Goal: Transaction & Acquisition: Purchase product/service

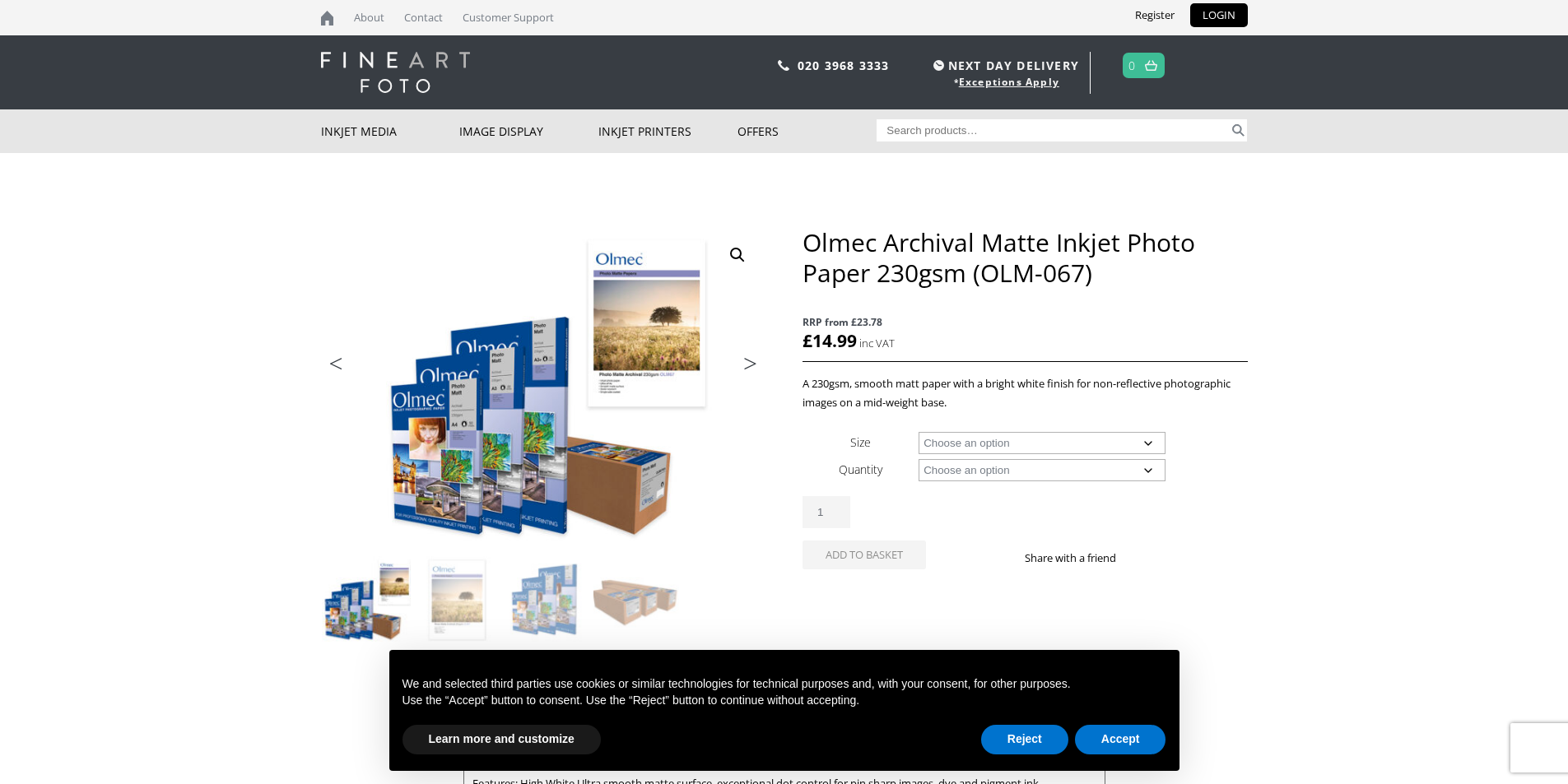
click at [1148, 437] on select "Choose an option A4 Sheet A3 Sheet A3+ Sheet A2 Sheet 17" Wide Roll 24" Wide Ro…" at bounding box center [1042, 443] width 247 height 22
click at [1141, 442] on select "Choose an option A4 Sheet A3 Sheet A3+ Sheet A2 Sheet 17" Wide Roll 24" Wide Ro…" at bounding box center [1042, 443] width 247 height 22
click at [1152, 445] on select "Choose an option A4 Sheet A3 Sheet A3+ Sheet A2 Sheet 17" Wide Roll 24" Wide Ro…" at bounding box center [1042, 443] width 247 height 22
click at [919, 432] on select "Choose an option A4 Sheet A3 Sheet A3+ Sheet A2 Sheet 17" Wide Roll 24" Wide Ro…" at bounding box center [1042, 443] width 247 height 22
select select "a2-sheet"
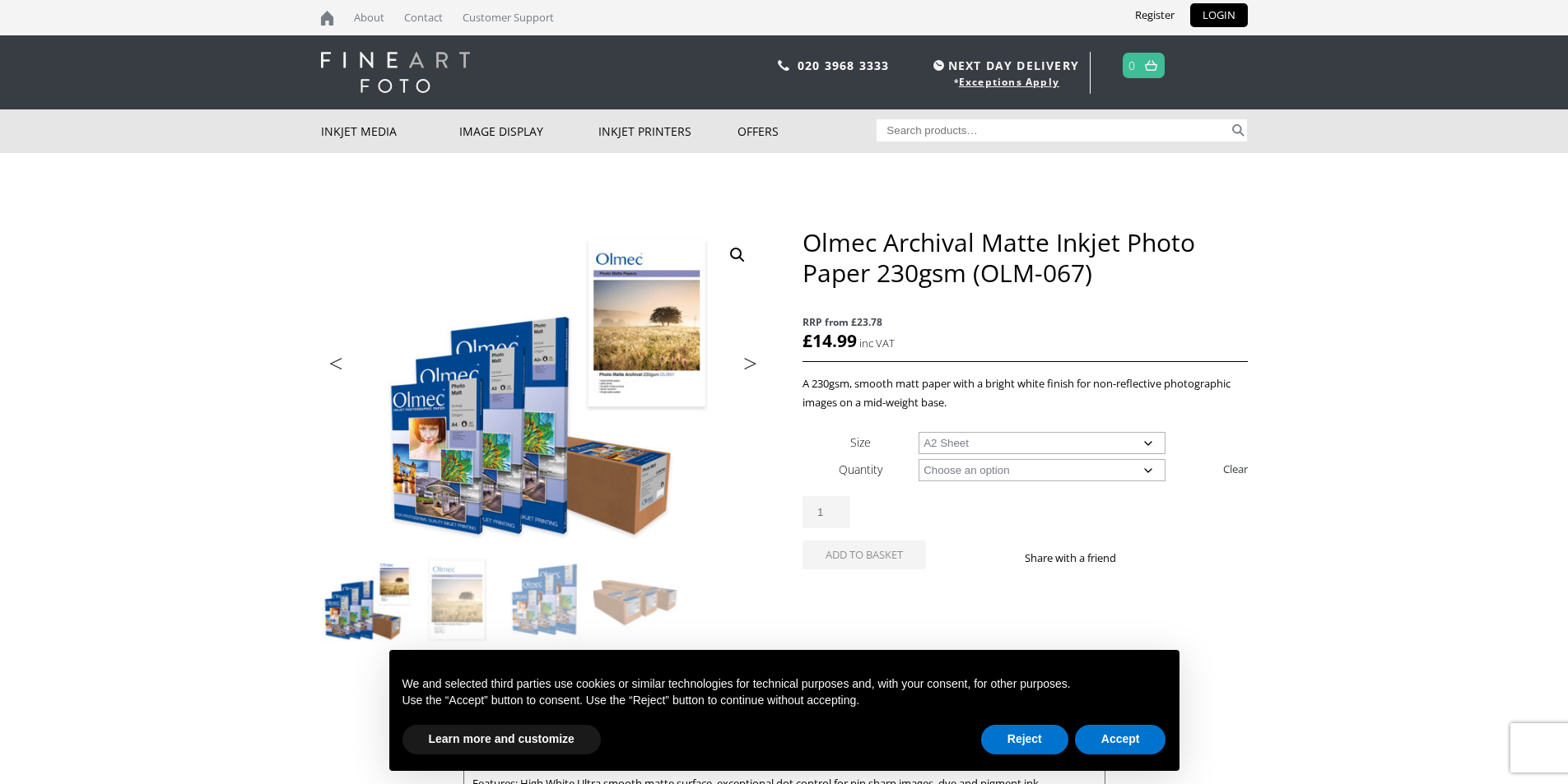
click at [1010, 465] on select "Choose an option 50 Sheets 100 Sheets" at bounding box center [1042, 470] width 247 height 22
select select "100-sheets"
click at [919, 459] on select "Choose an option 50 Sheets 100 Sheets" at bounding box center [1042, 470] width 247 height 22
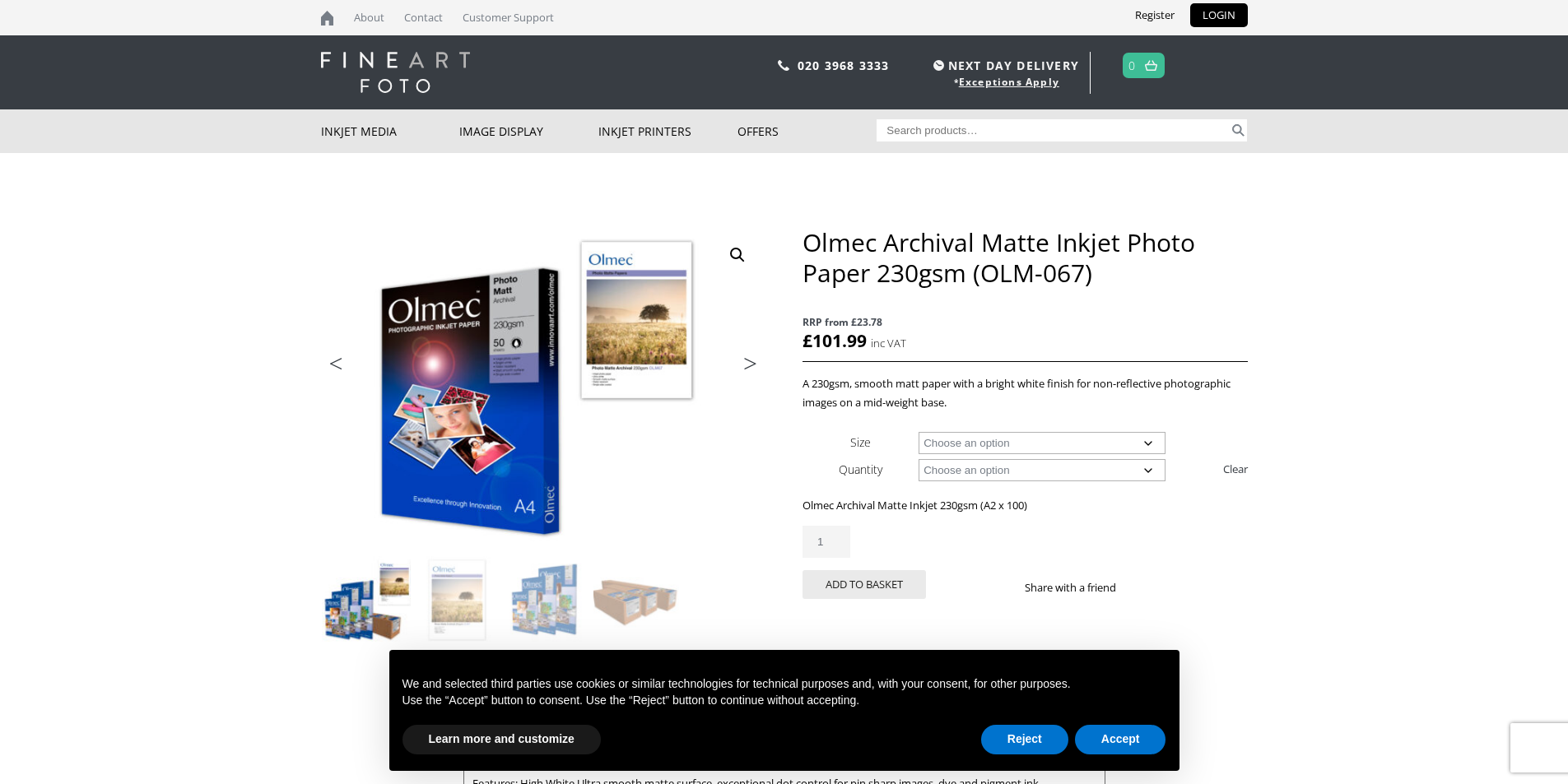
click at [1030, 446] on select "Choose an option A4 Sheet A3 Sheet A3+ Sheet A2 Sheet" at bounding box center [1042, 443] width 247 height 22
click at [955, 408] on p "A 230gsm, smooth matt paper with a bright white finish for non-reflective photo…" at bounding box center [1025, 393] width 444 height 38
click at [980, 473] on select "Choose an option 50 Sheets 100 Sheets" at bounding box center [1042, 470] width 247 height 22
select select
click at [919, 459] on select "Choose an option 50 Sheets 100 Sheets" at bounding box center [1042, 470] width 247 height 22
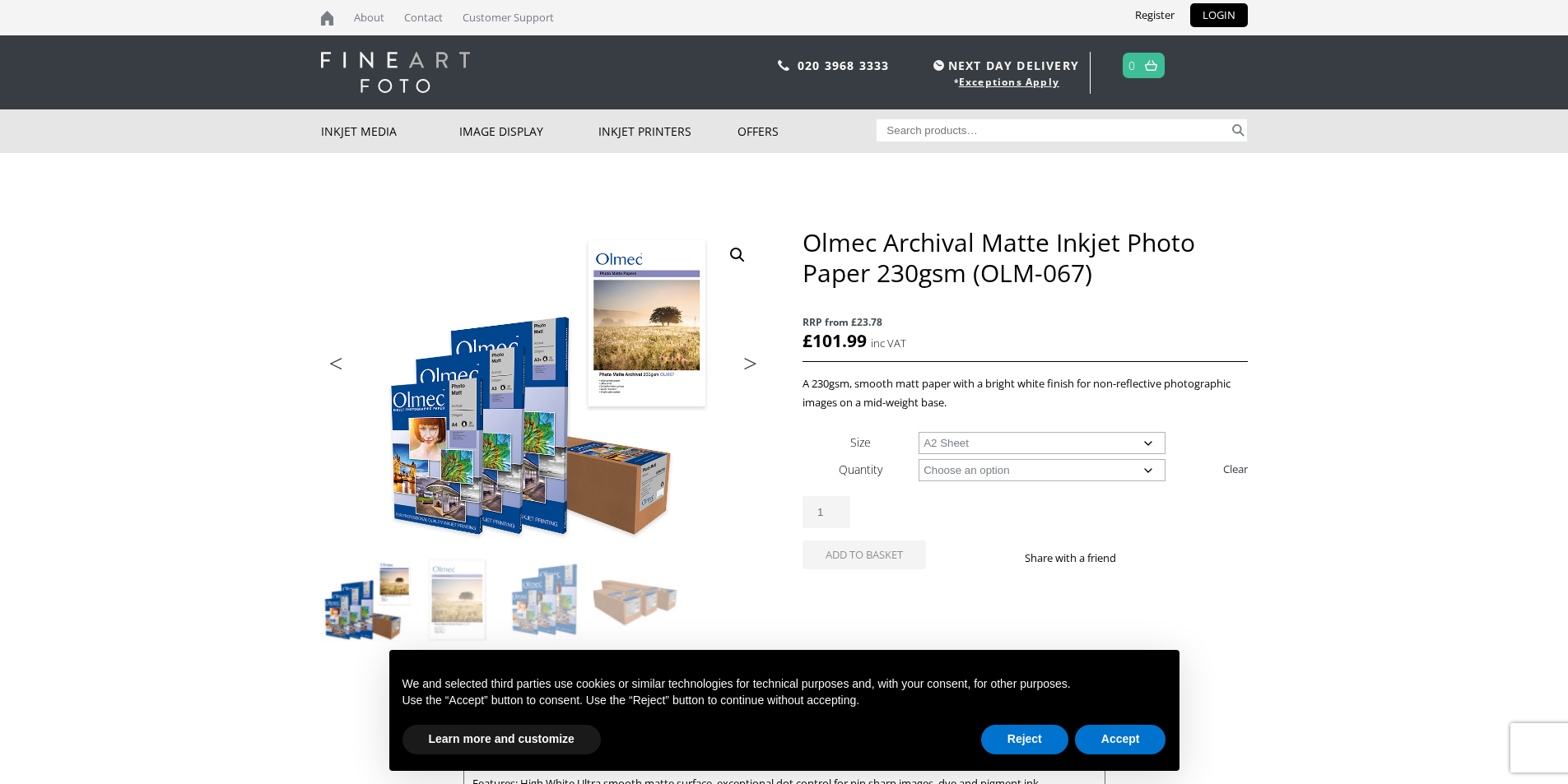
click at [971, 445] on select "Choose an option A4 Sheet A3 Sheet A3+ Sheet A2 Sheet 17" Wide Roll 24" Wide Ro…" at bounding box center [1042, 443] width 247 height 22
click at [919, 432] on select "Choose an option A4 Sheet A3 Sheet A3+ Sheet A2 Sheet 17" Wide Roll 24" Wide Ro…" at bounding box center [1042, 443] width 247 height 22
select select "17-wide-roll"
